Goal: Entertainment & Leisure: Consume media (video, audio)

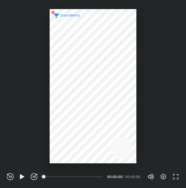
scroll to position [188, 186]
click at [163, 177] on icon "button" at bounding box center [163, 177] width 7 height 7
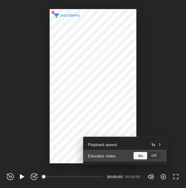
click at [152, 159] on div "Off" at bounding box center [154, 155] width 14 height 7
click at [139, 154] on div "On" at bounding box center [141, 155] width 14 height 7
click at [157, 152] on div "Off" at bounding box center [154, 155] width 14 height 7
click at [136, 155] on div "On" at bounding box center [141, 155] width 14 height 7
click at [158, 155] on div "Off" at bounding box center [154, 155] width 14 height 7
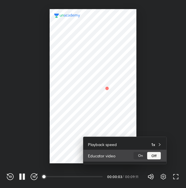
click at [139, 153] on div "On" at bounding box center [141, 155] width 14 height 7
click at [155, 157] on div "Off" at bounding box center [154, 155] width 14 height 7
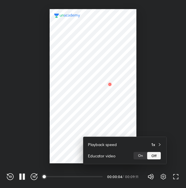
click at [179, 157] on div at bounding box center [93, 94] width 186 height 188
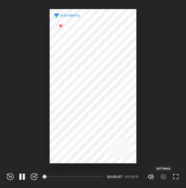
click at [161, 176] on icon "button" at bounding box center [163, 177] width 5 height 6
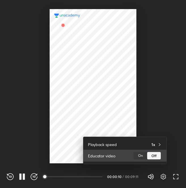
click at [139, 156] on div "On" at bounding box center [141, 155] width 14 height 7
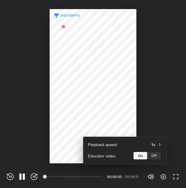
click at [28, 149] on div at bounding box center [93, 94] width 186 height 188
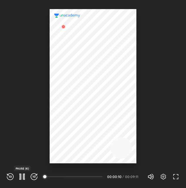
click at [22, 176] on icon "button" at bounding box center [22, 177] width 7 height 7
click at [22, 176] on icon "button" at bounding box center [22, 176] width 4 height 5
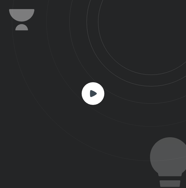
click at [100, 91] on rect at bounding box center [93, 93] width 23 height 23
click at [156, 149] on icon at bounding box center [99, 80] width 174 height 161
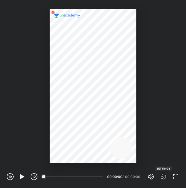
click at [163, 180] on icon "button" at bounding box center [163, 177] width 7 height 7
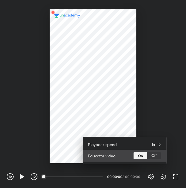
click at [157, 154] on div "Off" at bounding box center [154, 155] width 14 height 7
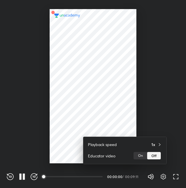
click at [174, 129] on div at bounding box center [93, 94] width 186 height 188
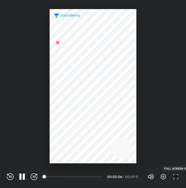
click at [175, 177] on icon "button" at bounding box center [176, 177] width 7 height 7
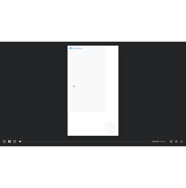
scroll to position [245, 436]
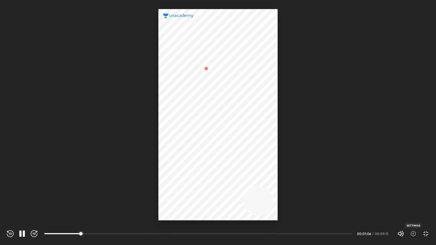
click at [186, 188] on icon "button" at bounding box center [413, 234] width 7 height 7
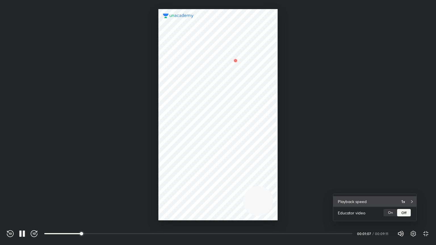
click at [186, 188] on icon at bounding box center [412, 202] width 5 height 5
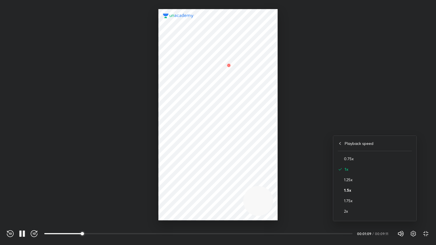
click at [186, 188] on h4 "1.5x" at bounding box center [378, 190] width 68 height 6
click at [186, 149] on div at bounding box center [218, 122] width 436 height 245
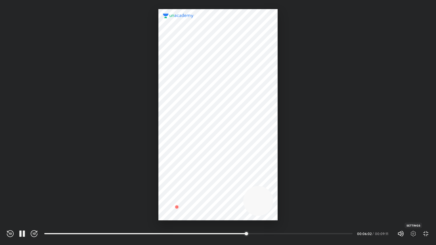
click at [186, 188] on icon "button" at bounding box center [413, 234] width 7 height 7
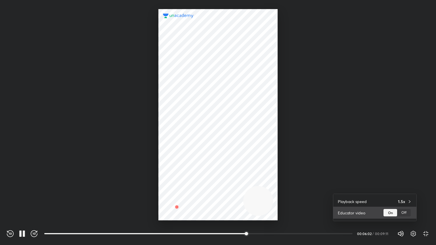
click at [186, 188] on div "Educator video On Off" at bounding box center [374, 213] width 83 height 12
click at [186, 188] on div "Off" at bounding box center [404, 212] width 14 height 7
click at [186, 188] on div at bounding box center [218, 122] width 436 height 245
click at [186, 188] on div at bounding box center [253, 234] width 5 height 5
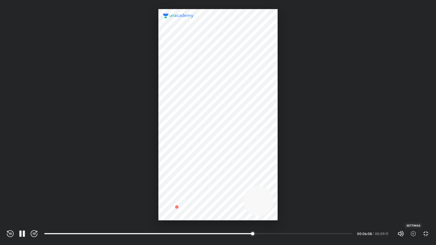
click at [186, 188] on icon "button" at bounding box center [413, 234] width 7 height 7
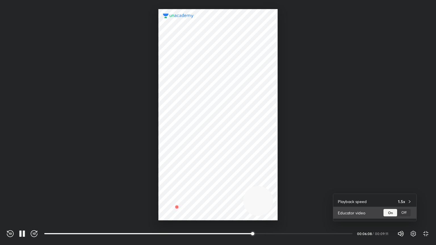
click at [186, 188] on div "Off" at bounding box center [404, 212] width 14 height 7
click at [186, 188] on div at bounding box center [218, 122] width 436 height 245
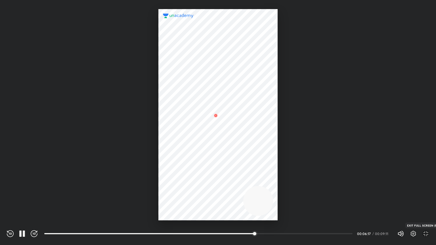
click at [186, 188] on icon "button" at bounding box center [426, 234] width 7 height 7
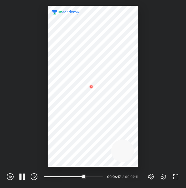
scroll to position [188, 186]
